Goal: Task Accomplishment & Management: Manage account settings

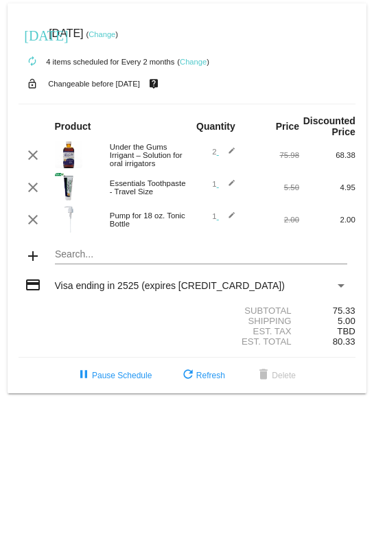
click at [115, 36] on link "Change" at bounding box center [102, 34] width 27 height 8
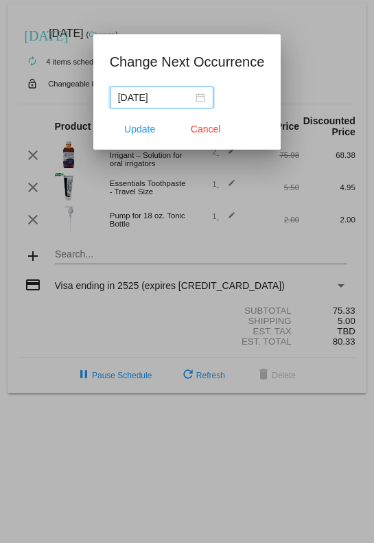
click at [185, 97] on input "[DATE]" at bounding box center [155, 97] width 75 height 15
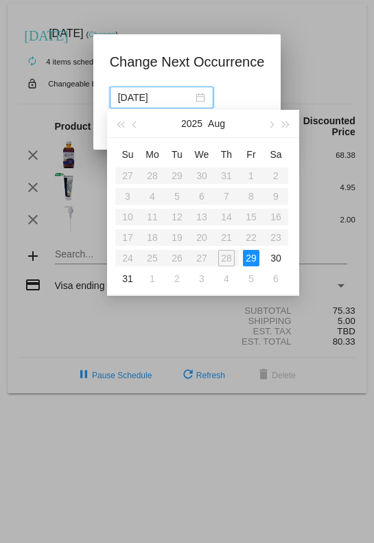
click at [290, 128] on button "button" at bounding box center [286, 123] width 15 height 27
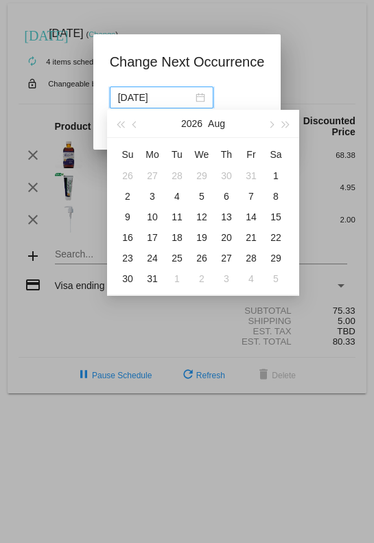
click at [292, 129] on button "button" at bounding box center [286, 123] width 15 height 27
click at [288, 121] on button "button" at bounding box center [286, 123] width 15 height 27
click at [126, 128] on button "button" at bounding box center [120, 123] width 15 height 27
click at [119, 133] on button "button" at bounding box center [120, 123] width 15 height 27
click at [119, 129] on button "button" at bounding box center [120, 123] width 15 height 27
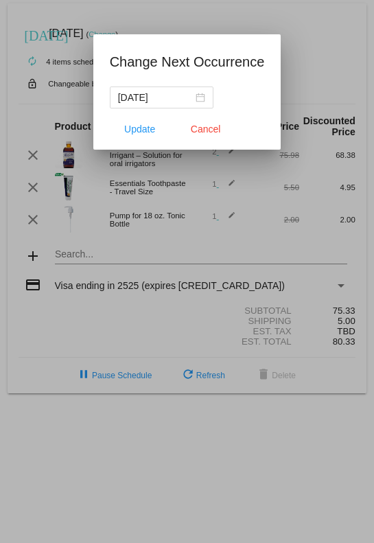
click at [165, 100] on input "[DATE]" at bounding box center [155, 97] width 75 height 15
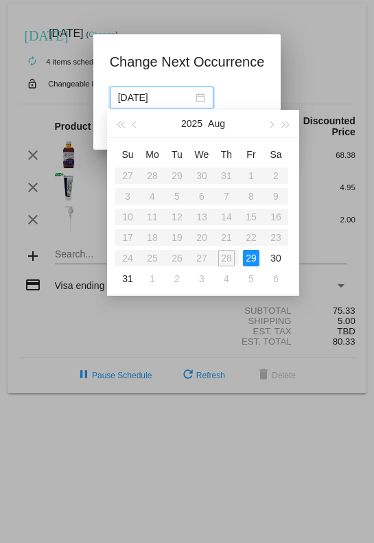
click at [290, 125] on button "button" at bounding box center [286, 123] width 15 height 27
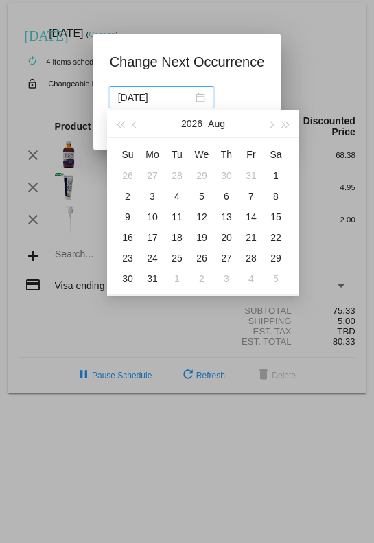
click at [121, 124] on span "button" at bounding box center [120, 124] width 7 height 7
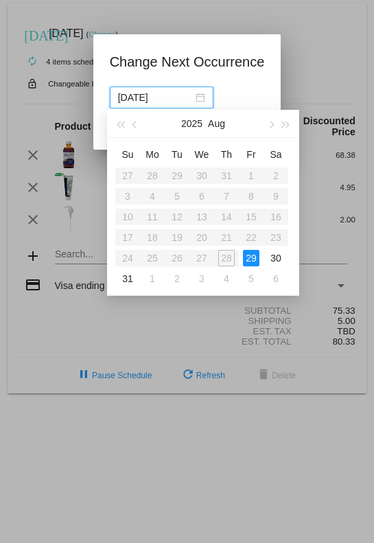
click at [127, 283] on div "31" at bounding box center [127, 278] width 16 height 16
type input "[DATE]"
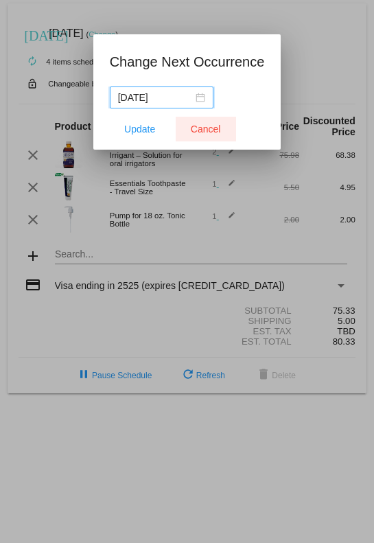
click at [209, 130] on span "Cancel" at bounding box center [206, 129] width 30 height 11
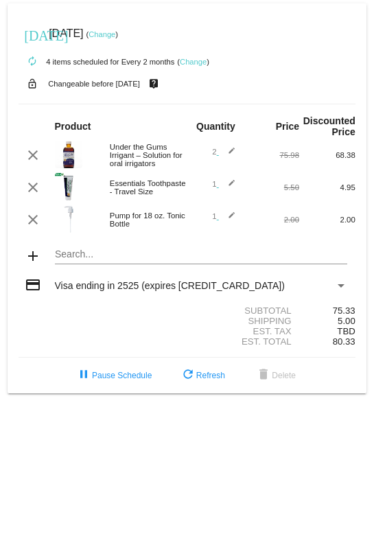
click at [189, 66] on link "Change" at bounding box center [193, 62] width 27 height 8
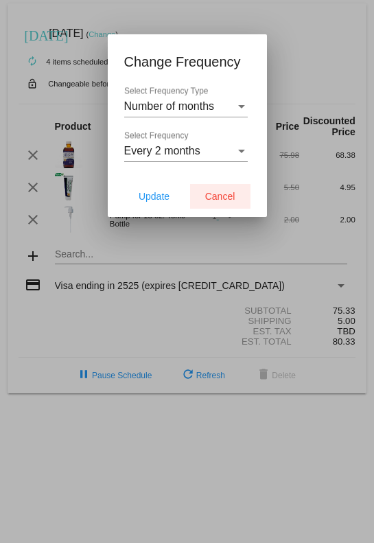
click at [224, 200] on span "Cancel" at bounding box center [220, 196] width 30 height 11
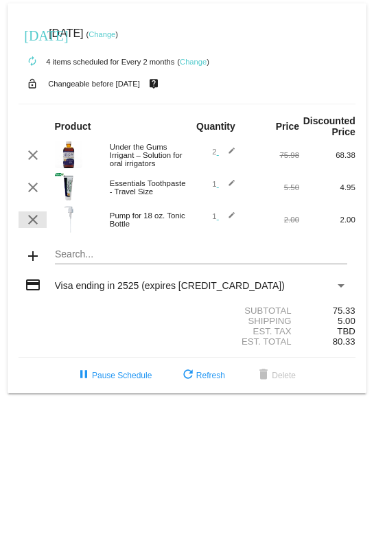
click at [34, 228] on mat-icon "clear" at bounding box center [33, 219] width 16 height 16
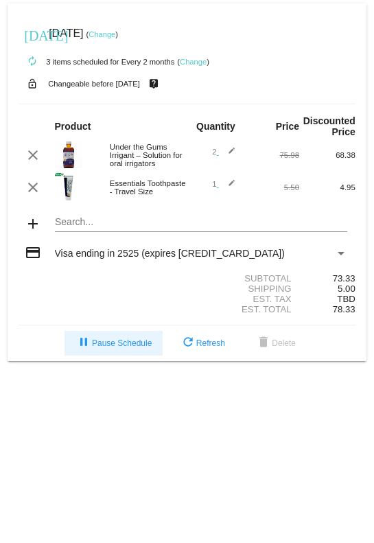
click at [124, 356] on button "pause Pause Schedule" at bounding box center [114, 343] width 98 height 25
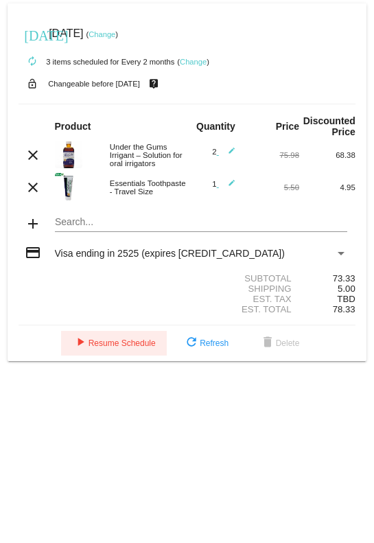
click at [143, 348] on span "play_arrow Resume Schedule" at bounding box center [114, 343] width 84 height 10
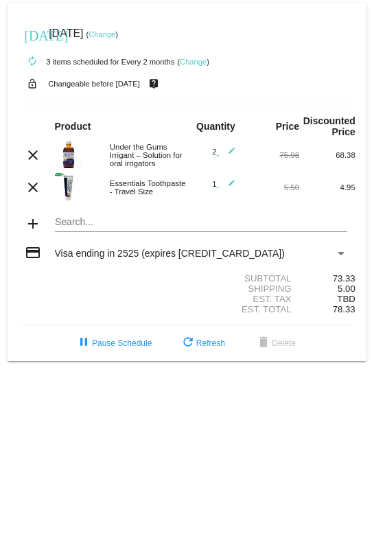
click at [202, 62] on link "Change" at bounding box center [193, 62] width 27 height 8
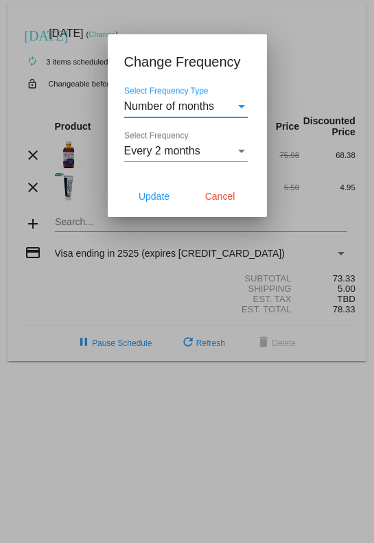
click at [242, 152] on div "Select Frequency" at bounding box center [241, 151] width 7 height 3
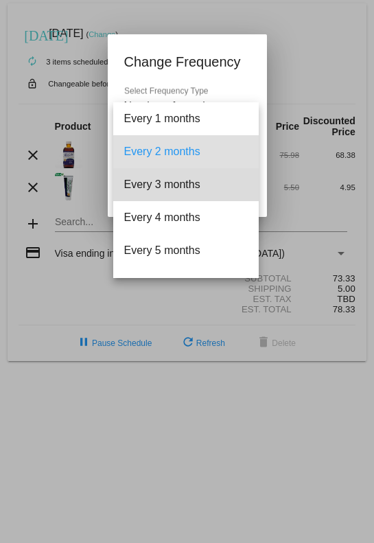
click at [212, 185] on span "Every 3 months" at bounding box center [186, 184] width 124 height 33
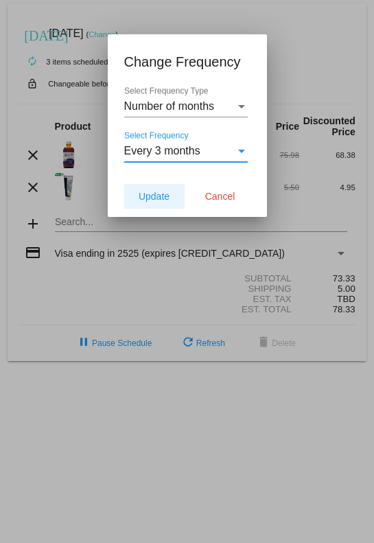
click at [154, 203] on button "Update" at bounding box center [154, 196] width 60 height 25
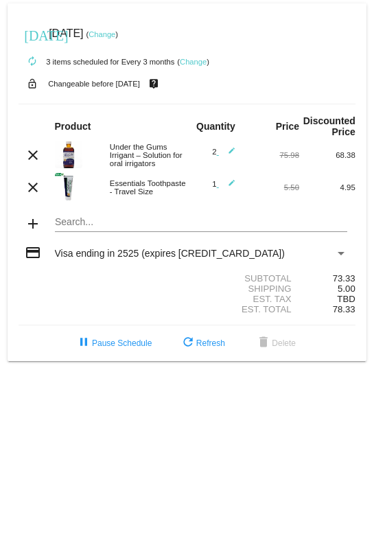
click at [139, 39] on div "today Aug 30 2025 ( Change )" at bounding box center [187, 33] width 337 height 27
click at [115, 37] on link "Change" at bounding box center [102, 34] width 27 height 8
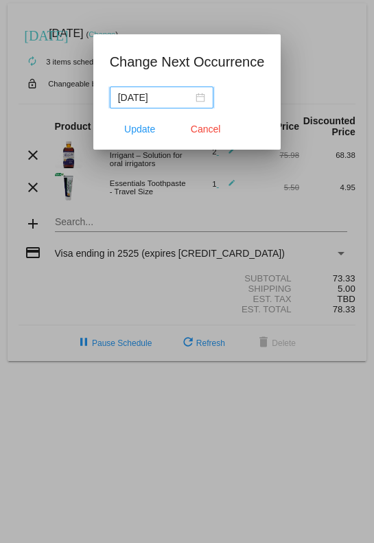
click at [167, 101] on input "[DATE]" at bounding box center [155, 97] width 75 height 15
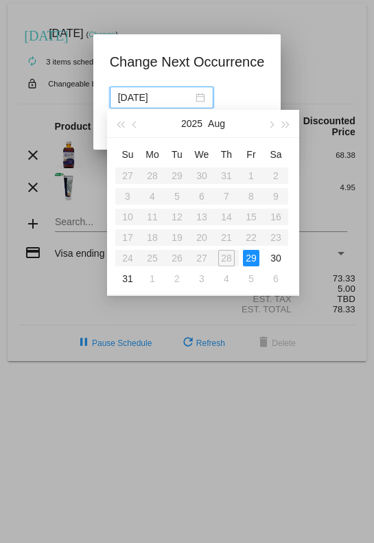
click at [286, 128] on span "button" at bounding box center [286, 124] width 7 height 7
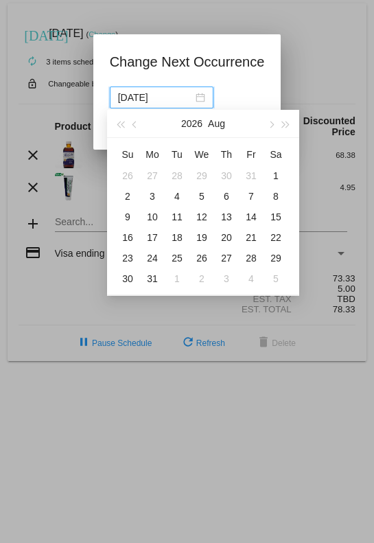
click at [121, 126] on span "button" at bounding box center [120, 124] width 7 height 7
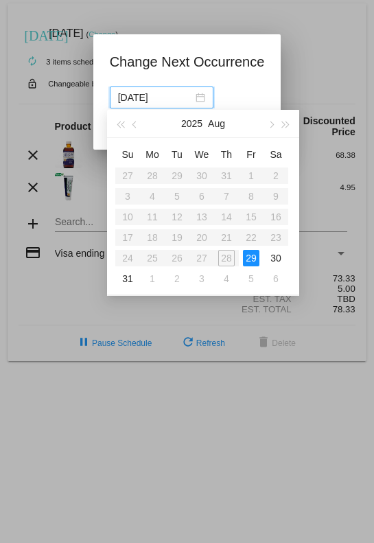
click at [286, 125] on span "button" at bounding box center [286, 124] width 7 height 7
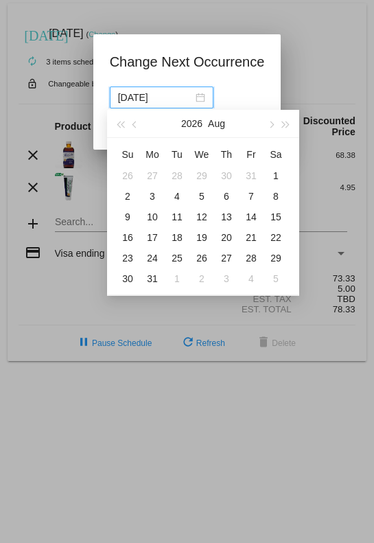
click at [121, 124] on span "button" at bounding box center [120, 124] width 7 height 7
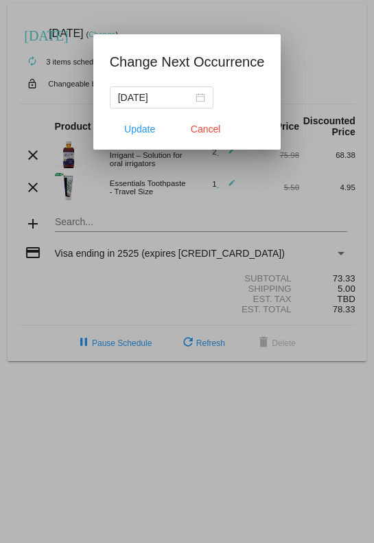
click at [204, 134] on span "Cancel" at bounding box center [206, 129] width 30 height 11
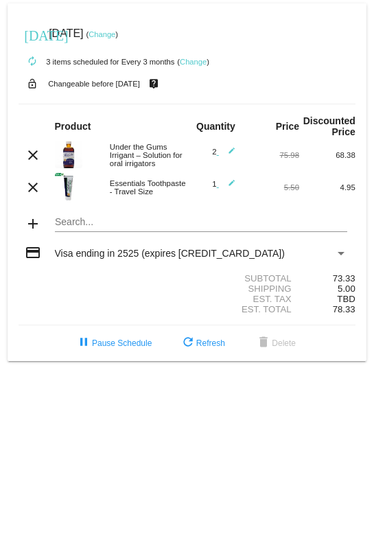
click at [121, 348] on span "pause Pause Schedule" at bounding box center [113, 343] width 76 height 10
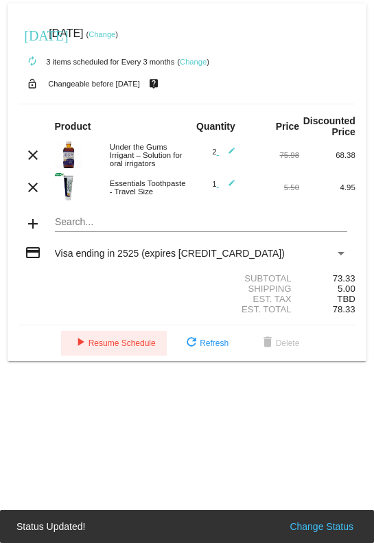
click at [136, 348] on span "play_arrow Resume Schedule" at bounding box center [114, 343] width 84 height 10
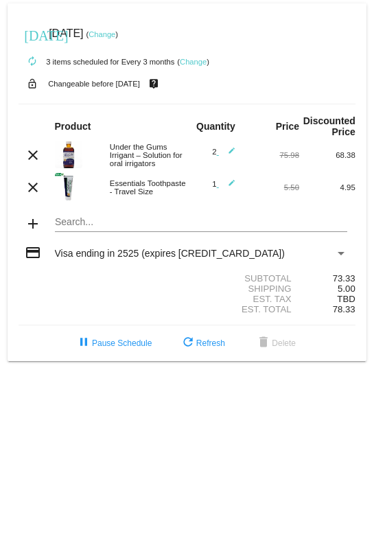
click at [213, 348] on span "refresh Refresh" at bounding box center [202, 343] width 45 height 10
click at [231, 406] on body "today Aug 30 2025 ( Change ) autorenew 3 items scheduled for Every 3 months ( C…" at bounding box center [187, 271] width 374 height 543
click at [71, 38] on span "[DATE]" at bounding box center [66, 33] width 34 height 12
click at [32, 35] on mat-icon "[DATE]" at bounding box center [32, 34] width 16 height 16
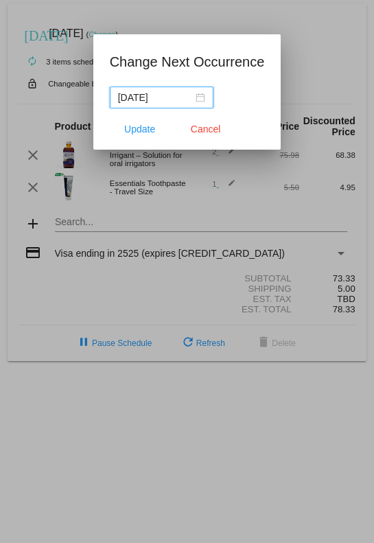
click at [184, 97] on input "[DATE]" at bounding box center [155, 97] width 75 height 15
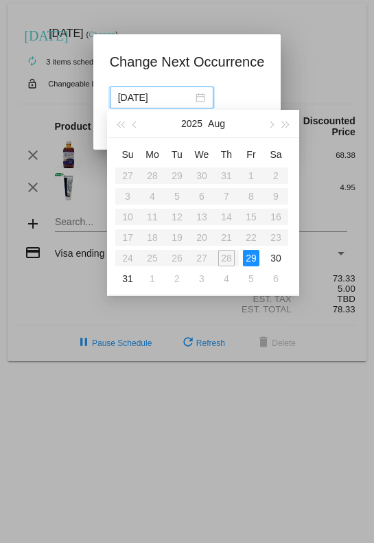
click at [130, 279] on div "31" at bounding box center [127, 278] width 16 height 16
type input "[DATE]"
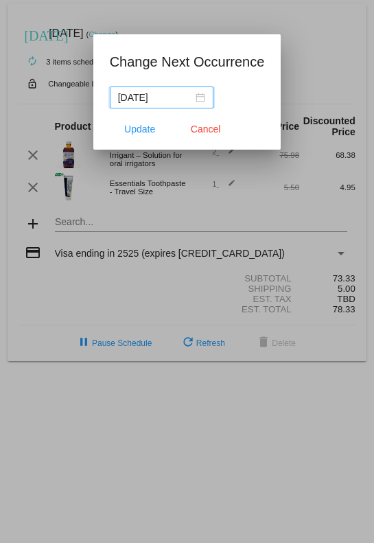
click at [209, 132] on span "Cancel" at bounding box center [206, 129] width 30 height 11
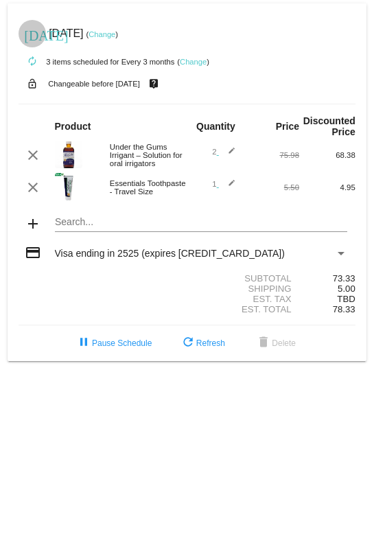
click at [36, 34] on mat-icon "[DATE]" at bounding box center [32, 34] width 16 height 16
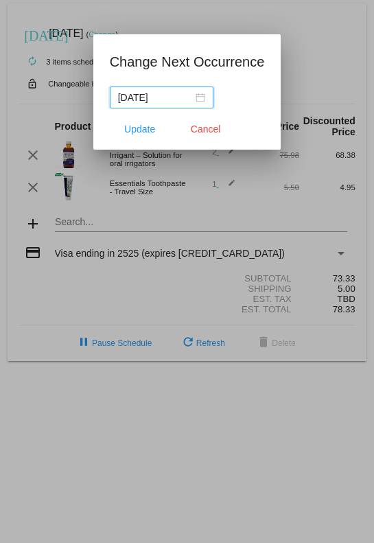
click at [197, 96] on div "[DATE]" at bounding box center [161, 97] width 87 height 15
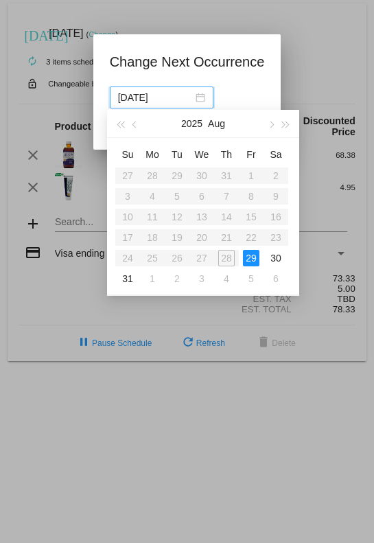
click at [290, 128] on button "button" at bounding box center [286, 123] width 15 height 27
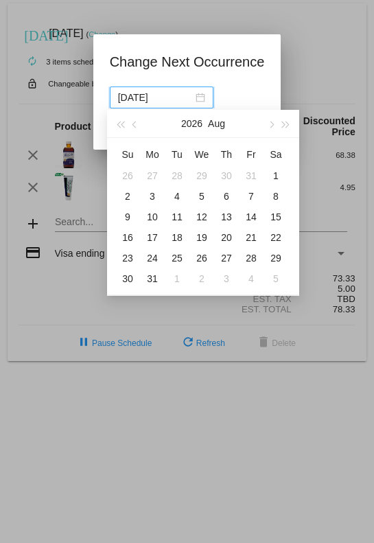
click at [127, 128] on button "button" at bounding box center [120, 123] width 15 height 27
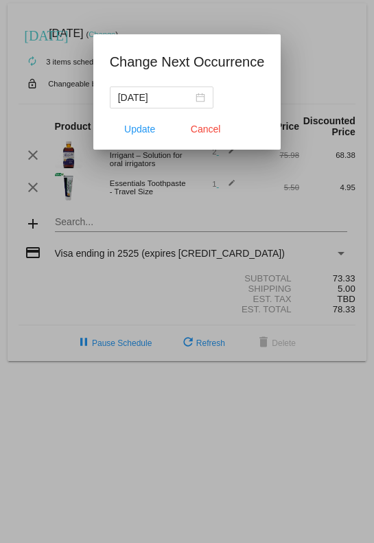
click at [196, 96] on div "[DATE]" at bounding box center [161, 97] width 87 height 15
click at [209, 129] on span "Cancel" at bounding box center [206, 129] width 30 height 11
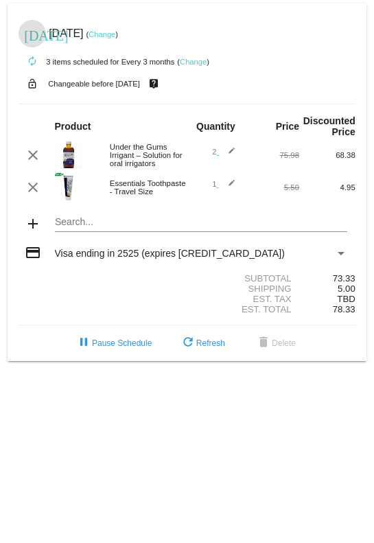
click at [115, 34] on link "Change" at bounding box center [102, 34] width 27 height 8
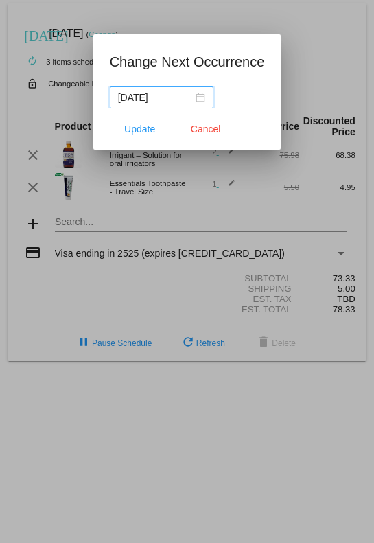
click at [199, 97] on nz-date-picker "[DATE]" at bounding box center [162, 97] width 104 height 22
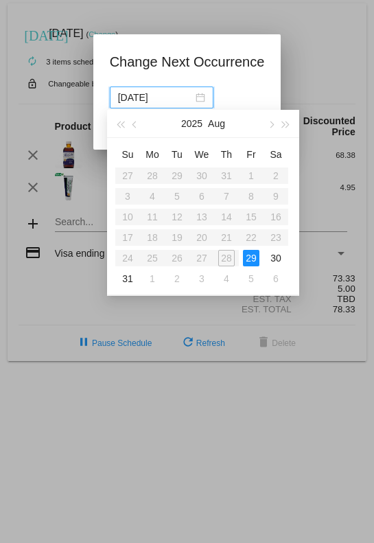
click at [262, 259] on td "29" at bounding box center [251, 258] width 25 height 21
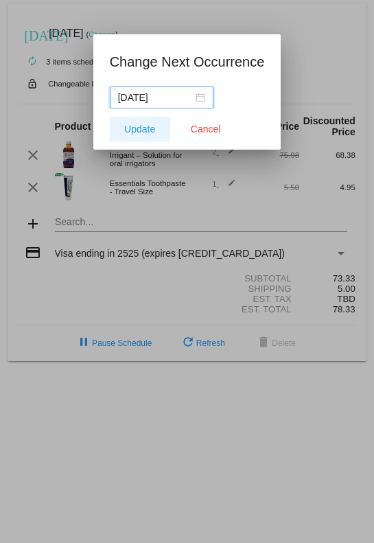
click at [141, 130] on span "Update" at bounding box center [139, 129] width 31 height 11
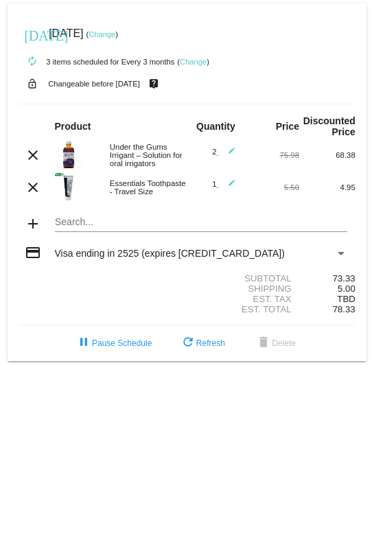
click at [200, 65] on link "Change" at bounding box center [193, 62] width 27 height 8
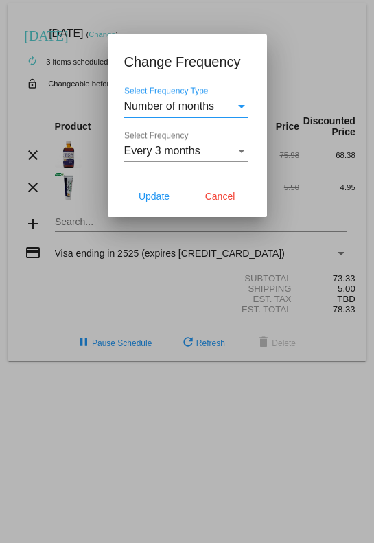
click at [156, 189] on button "Update" at bounding box center [154, 196] width 60 height 25
